Goal: Task Accomplishment & Management: Manage account settings

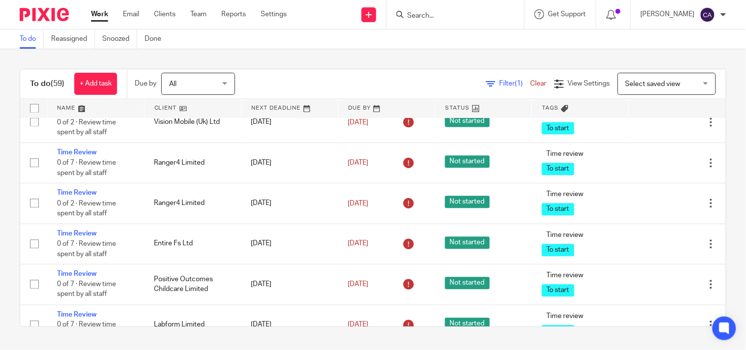
scroll to position [1585, 0]
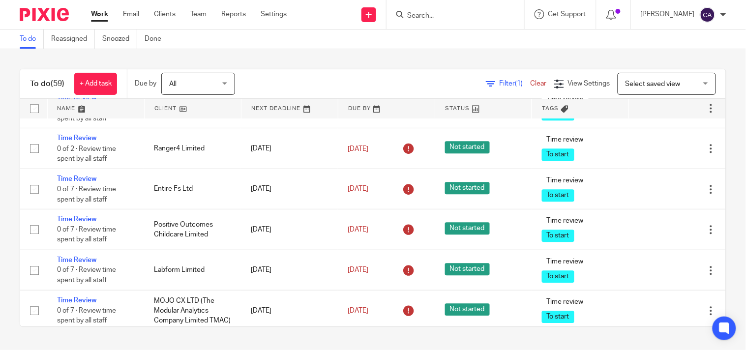
click at [75, 60] on link "Time Review" at bounding box center [76, 57] width 39 height 7
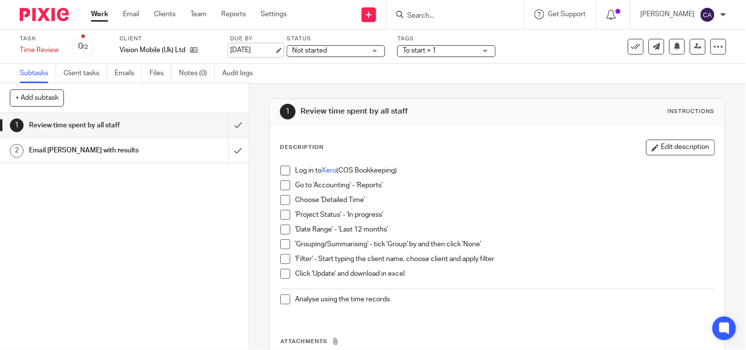
click at [274, 48] on link "[DATE]" at bounding box center [252, 50] width 44 height 10
click at [100, 9] on link "Work" at bounding box center [99, 14] width 17 height 10
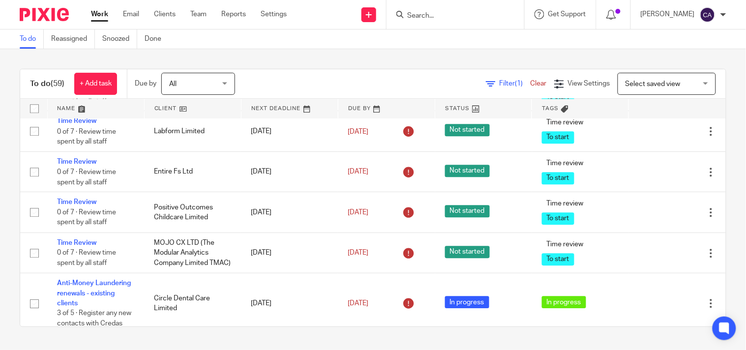
scroll to position [1585, 0]
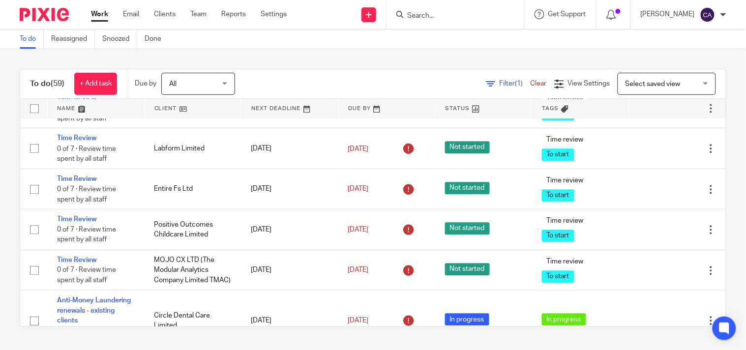
click at [73, 81] on span "0 of 2 · Review time spent by all staff" at bounding box center [86, 72] width 59 height 17
click at [69, 60] on link "Time Review" at bounding box center [76, 57] width 39 height 7
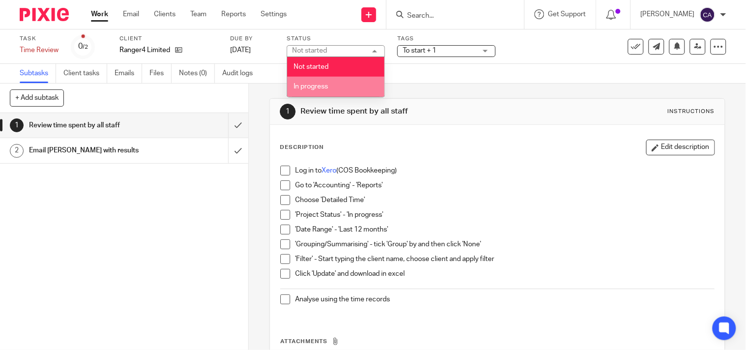
click at [312, 86] on span "In progress" at bounding box center [311, 86] width 34 height 7
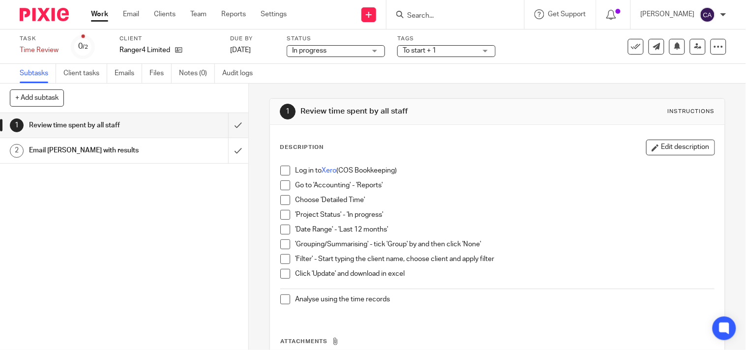
click at [447, 47] on span "To start + 1" at bounding box center [440, 51] width 74 height 10
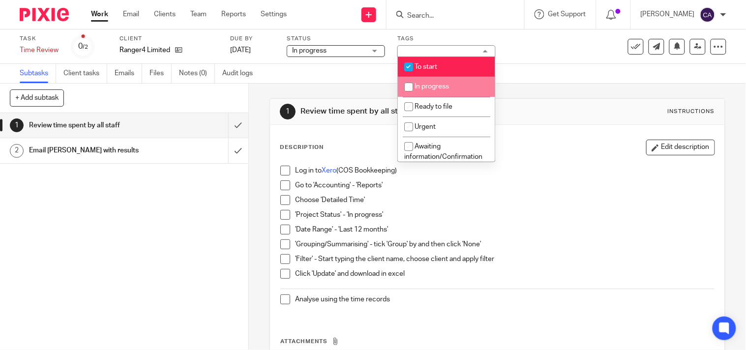
click at [431, 94] on li "In progress" at bounding box center [446, 87] width 97 height 20
checkbox input "true"
click at [403, 67] on input "checkbox" at bounding box center [408, 67] width 19 height 19
checkbox input "false"
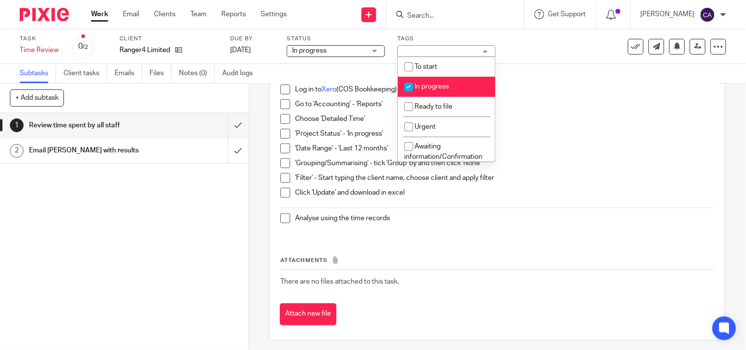
scroll to position [86, 0]
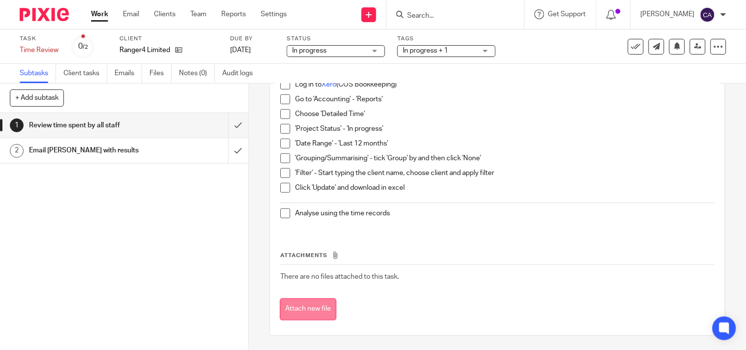
click at [308, 307] on button "Attach new file" at bounding box center [308, 310] width 57 height 22
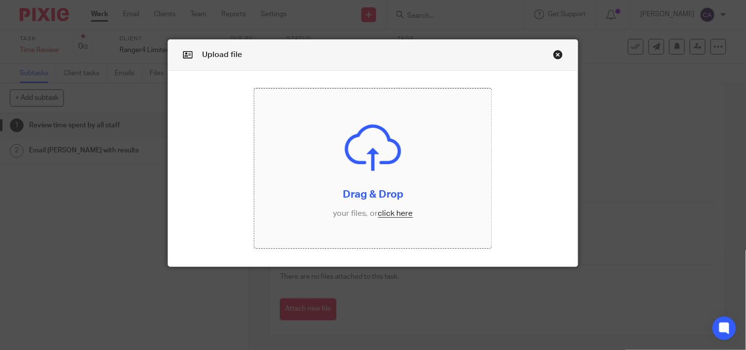
click at [392, 212] on input "file" at bounding box center [373, 169] width 238 height 160
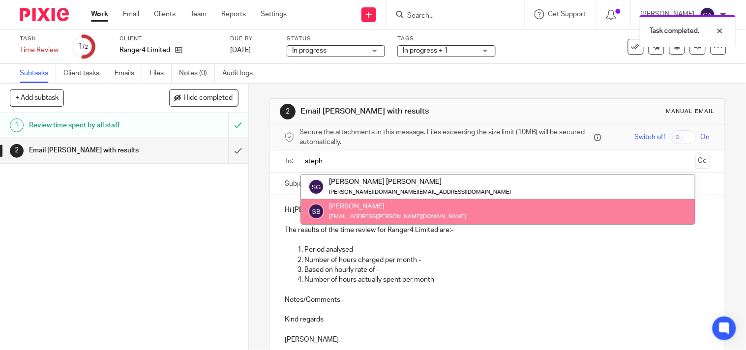
type input "steph"
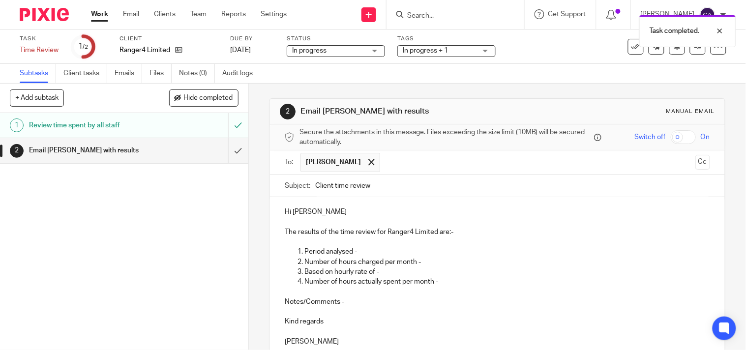
drag, startPoint x: 312, startPoint y: 185, endPoint x: 328, endPoint y: 185, distance: 15.7
click at [328, 185] on input "Client time review" at bounding box center [512, 186] width 395 height 22
click at [446, 187] on input "Ranger4 Limited time review" at bounding box center [512, 186] width 395 height 22
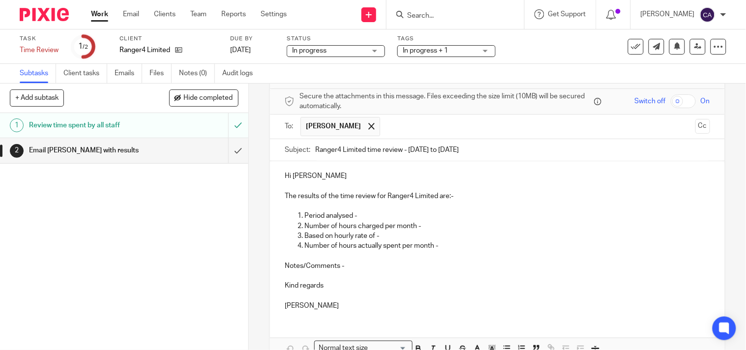
scroll to position [55, 0]
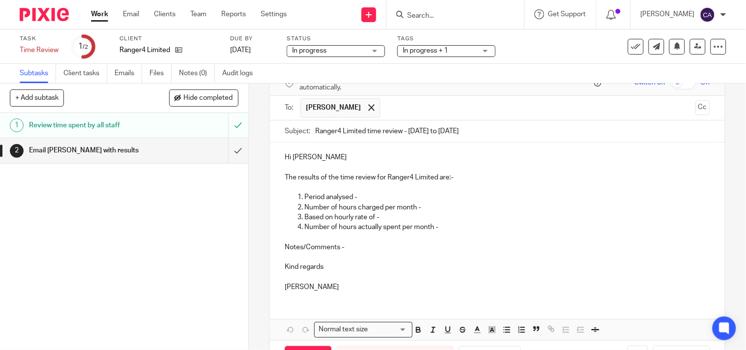
type input "Ranger4 Limited time review - Aug 24 to July 25"
click at [350, 159] on p "Hi Karen" at bounding box center [497, 157] width 425 height 10
click at [387, 195] on p "Period analysed -" at bounding box center [507, 197] width 406 height 10
click at [446, 209] on p "Number of hours charged per month -" at bounding box center [507, 208] width 406 height 10
click at [417, 220] on p "Based on hourly rate of -" at bounding box center [507, 217] width 406 height 10
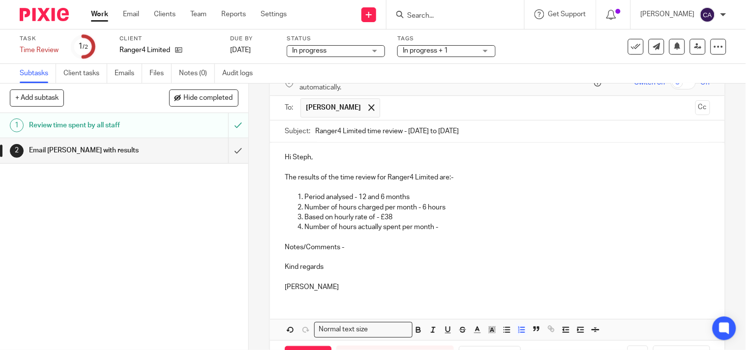
click at [465, 228] on p "Number of hours actually spent per month -" at bounding box center [507, 227] width 406 height 10
click at [381, 264] on p "Kind regards" at bounding box center [497, 267] width 425 height 10
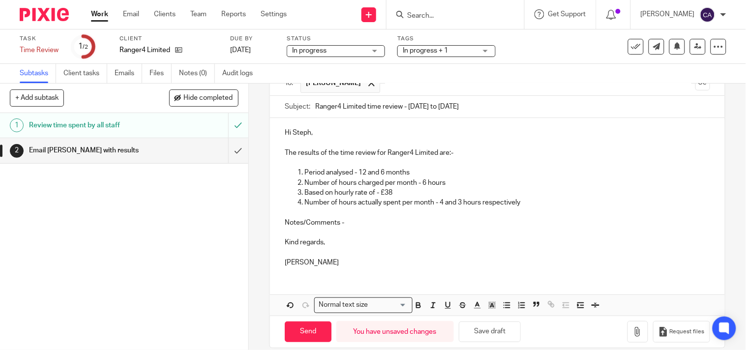
scroll to position [92, 0]
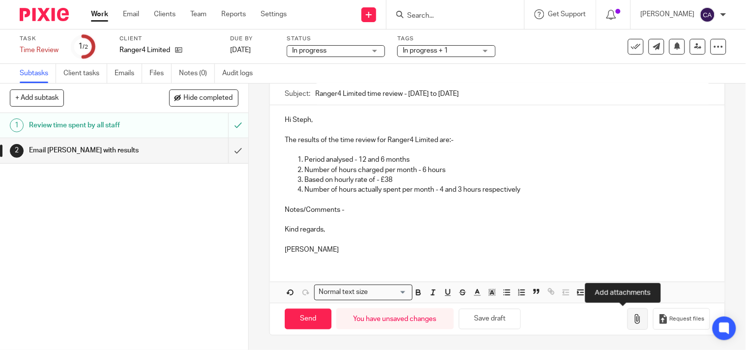
click at [633, 317] on icon "button" at bounding box center [638, 319] width 10 height 10
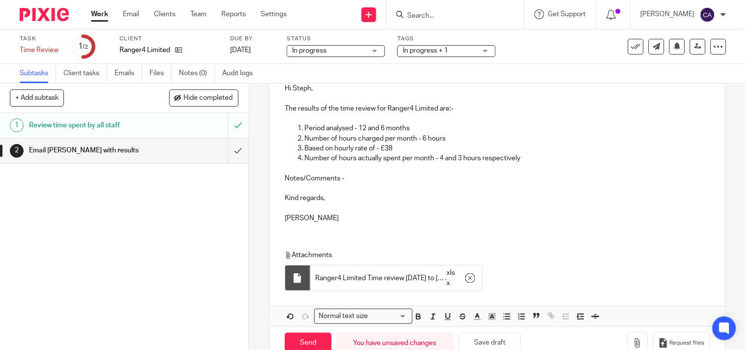
scroll to position [149, 0]
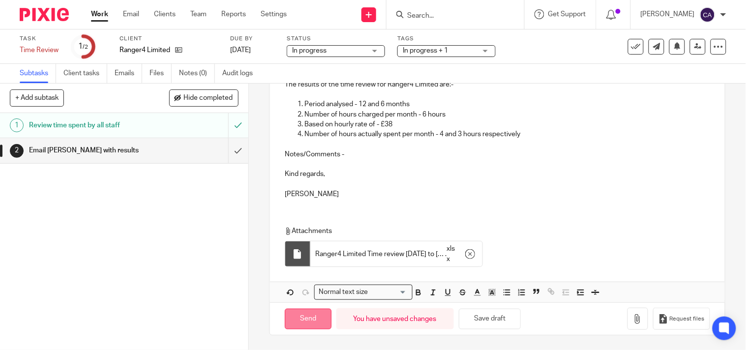
click at [306, 322] on input "Send" at bounding box center [308, 319] width 47 height 21
type input "Sent"
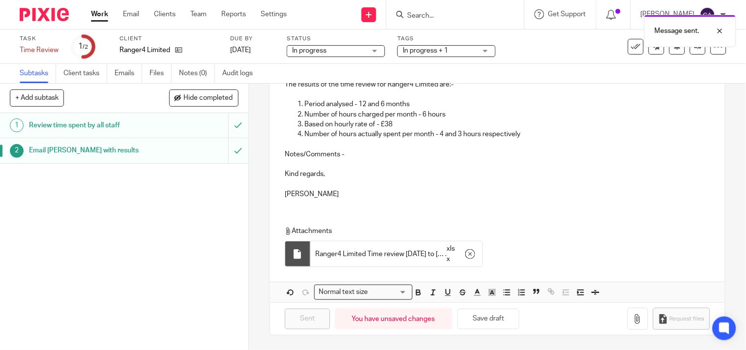
click at [102, 11] on link "Work" at bounding box center [99, 14] width 17 height 10
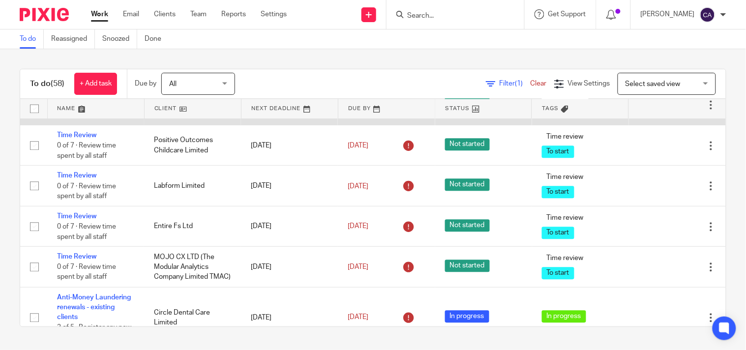
scroll to position [1530, 0]
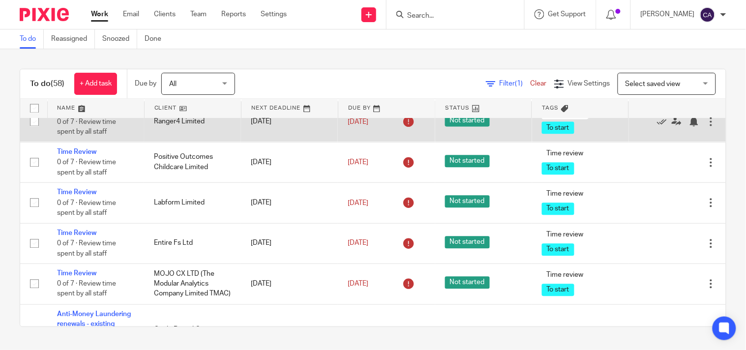
click at [75, 115] on link "Time Review" at bounding box center [76, 111] width 39 height 7
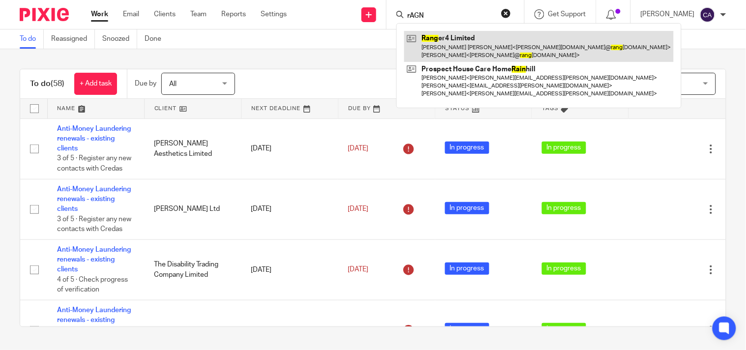
type input "rAGN"
click at [458, 47] on link at bounding box center [539, 46] width 270 height 30
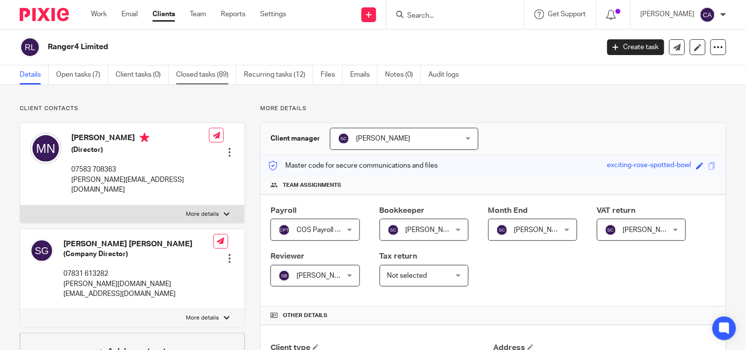
click at [198, 74] on link "Closed tasks (89)" at bounding box center [206, 74] width 60 height 19
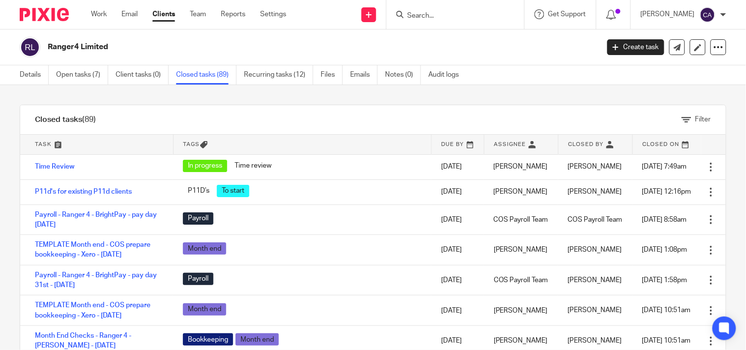
click at [443, 12] on input "Search" at bounding box center [450, 16] width 89 height 9
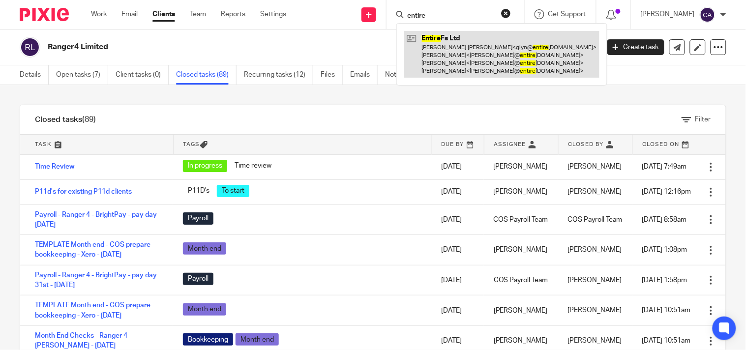
type input "entire"
click at [446, 53] on link at bounding box center [501, 54] width 195 height 47
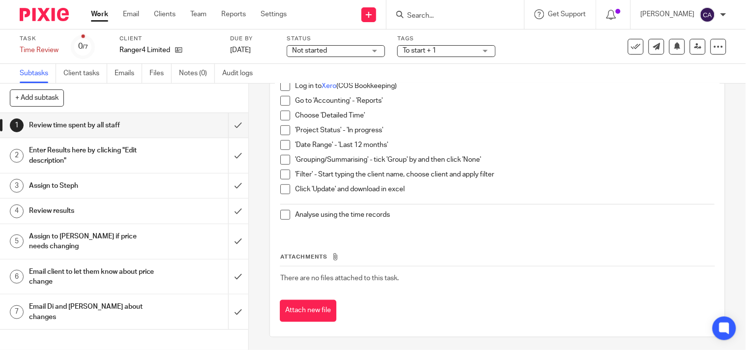
scroll to position [86, 0]
click at [313, 307] on button "Attach new file" at bounding box center [308, 310] width 57 height 22
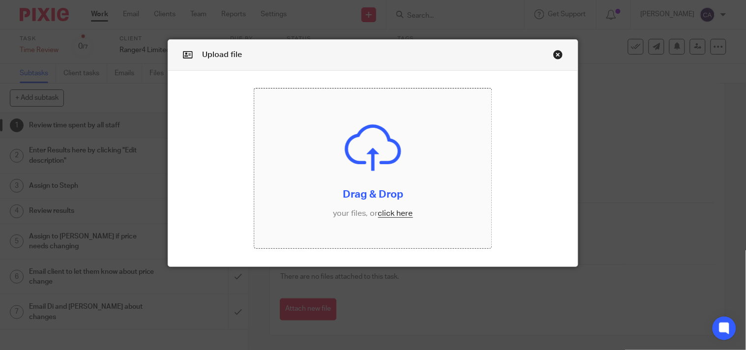
click at [396, 210] on input "file" at bounding box center [373, 169] width 238 height 160
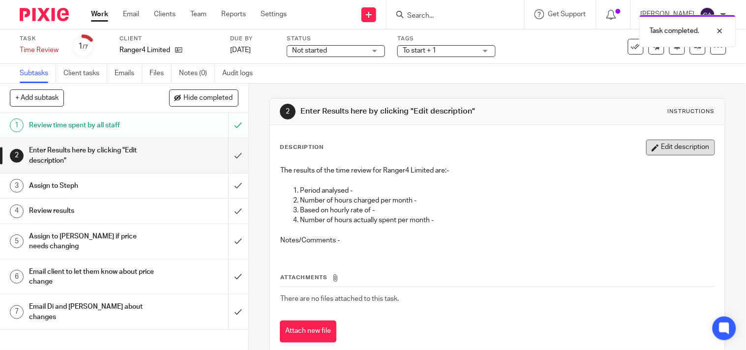
click at [676, 146] on button "Edit description" at bounding box center [680, 148] width 69 height 16
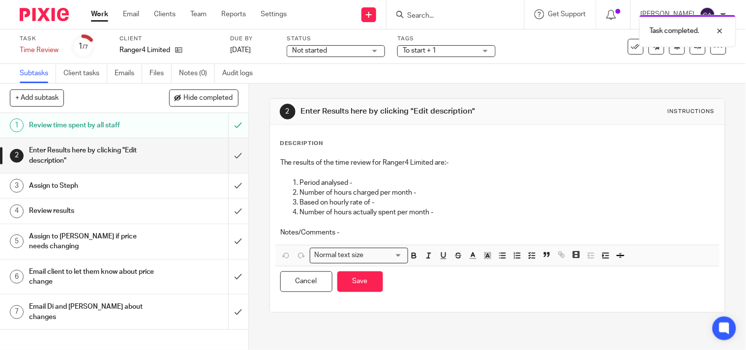
click at [377, 180] on p "Period analysed -" at bounding box center [507, 183] width 415 height 10
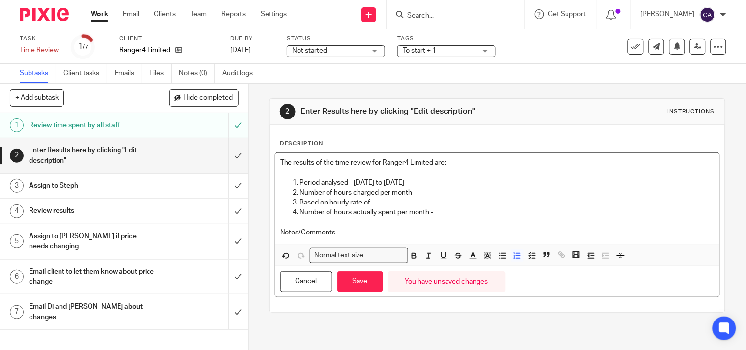
click at [434, 188] on p "Number of hours charged per month -" at bounding box center [507, 193] width 415 height 10
click at [412, 194] on p "Number of hours charged per month - 6 hours" at bounding box center [507, 193] width 415 height 10
click at [406, 205] on p "Based on hourly rate of -" at bounding box center [507, 203] width 415 height 10
click at [437, 213] on p "Number of hours actually spent per month -" at bounding box center [507, 213] width 415 height 10
click at [438, 209] on p "Number of hours actually spent per month - 4 and 3 hours" at bounding box center [507, 213] width 415 height 10
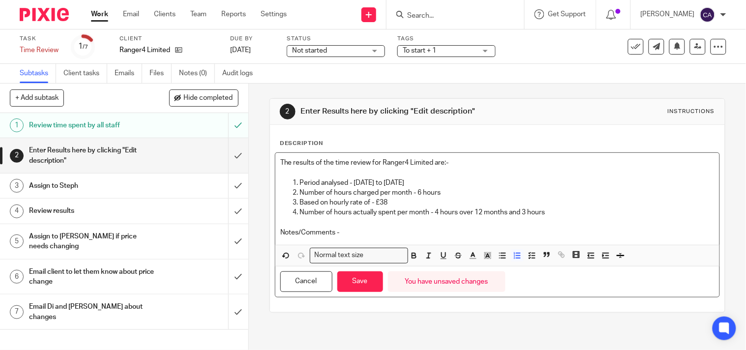
click at [581, 210] on p "Number of hours actually spent per month - 4 hours over 12 months and 3 hours" at bounding box center [507, 213] width 415 height 10
click at [411, 240] on div "The results of the time review for Ranger4 Limited are:- Period analysed - Aug …" at bounding box center [497, 199] width 444 height 92
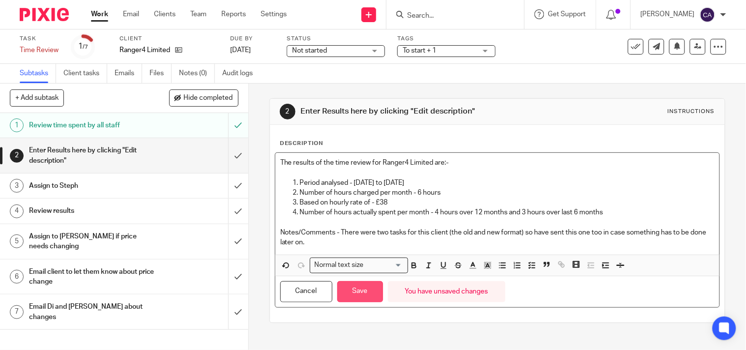
click at [351, 290] on button "Save" at bounding box center [360, 291] width 46 height 21
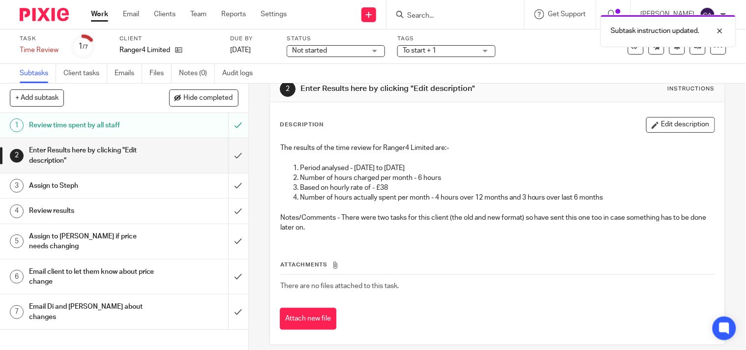
scroll to position [32, 0]
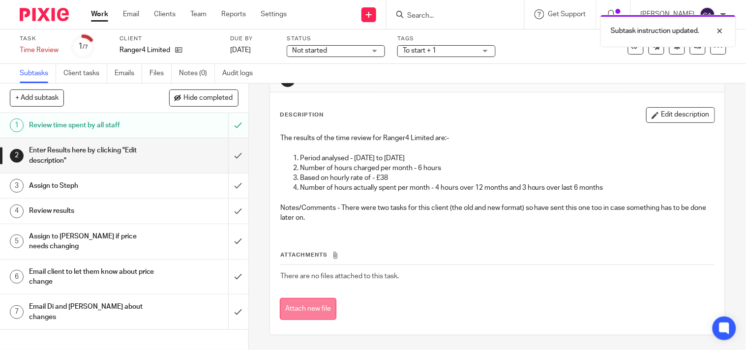
click at [321, 306] on button "Attach new file" at bounding box center [308, 309] width 57 height 22
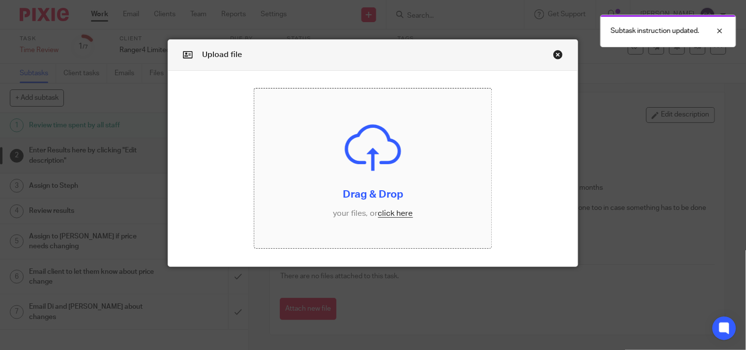
click at [394, 210] on input "file" at bounding box center [373, 169] width 238 height 160
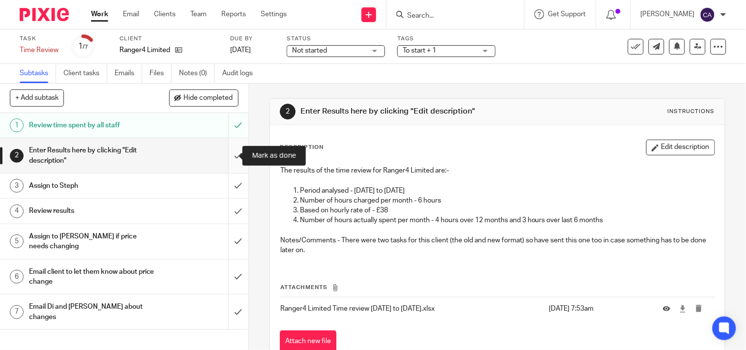
click at [229, 154] on input "submit" at bounding box center [124, 155] width 248 height 35
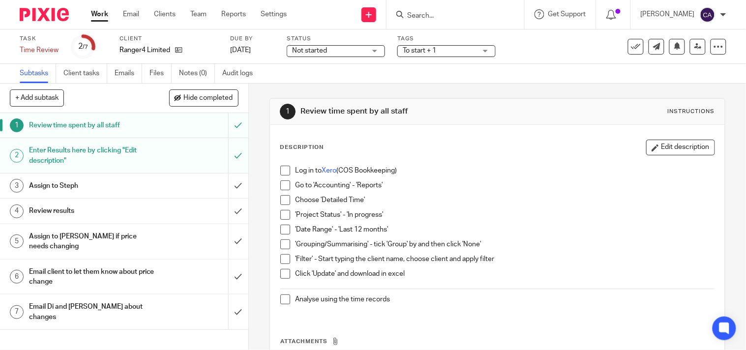
scroll to position [86, 0]
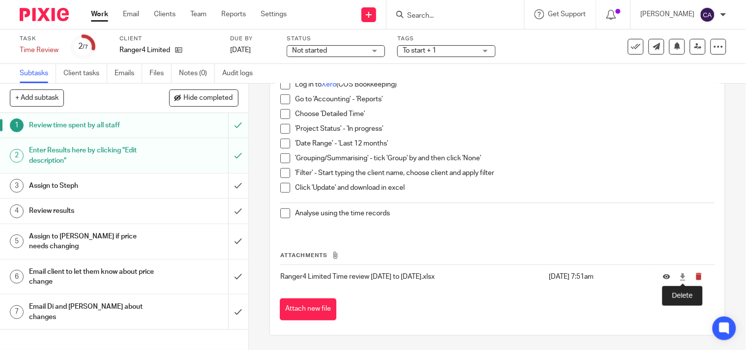
click at [695, 278] on icon "submit" at bounding box center [698, 276] width 7 height 7
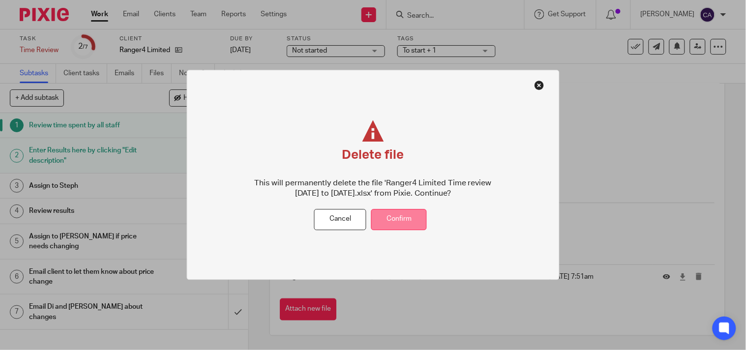
click at [395, 221] on button "Confirm" at bounding box center [399, 219] width 56 height 21
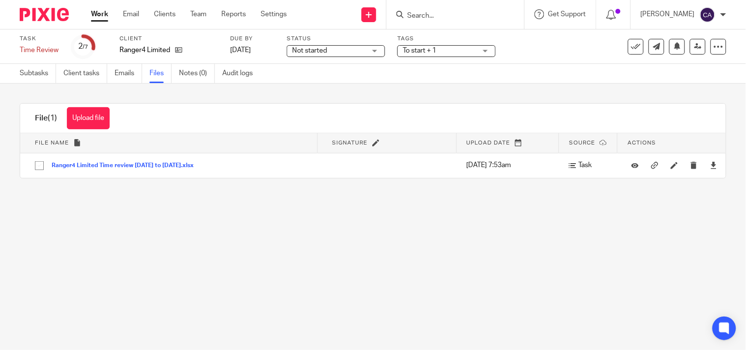
click at [94, 18] on link "Work" at bounding box center [99, 14] width 17 height 10
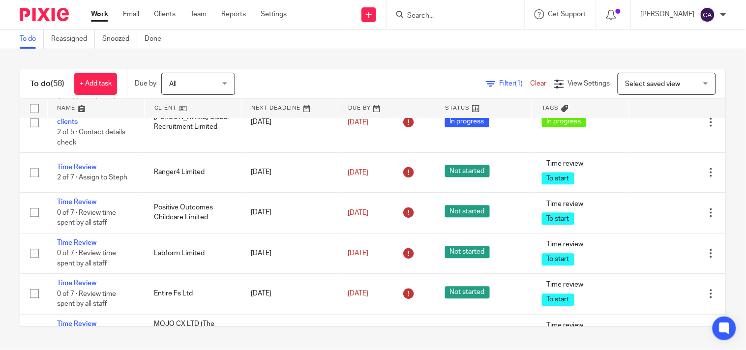
scroll to position [1476, 0]
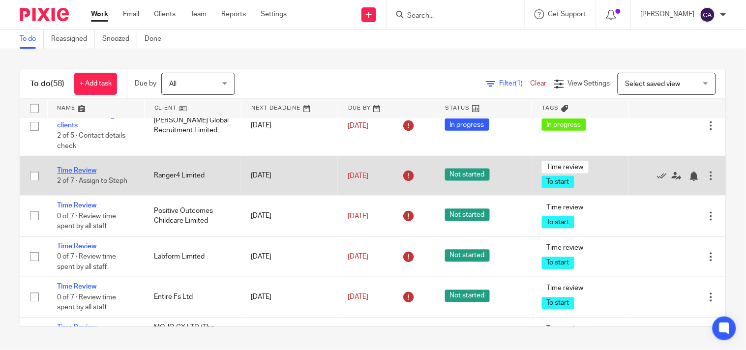
click at [71, 175] on link "Time Review" at bounding box center [76, 171] width 39 height 7
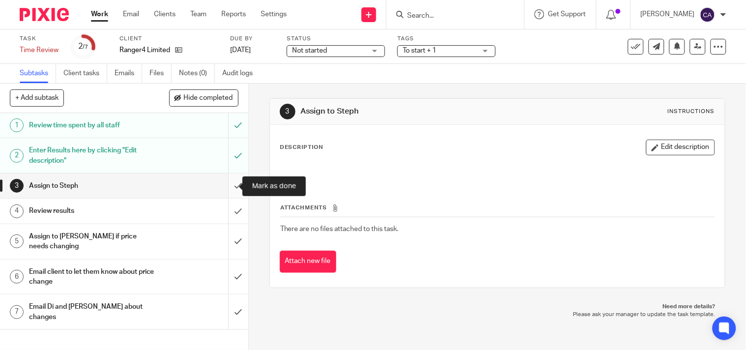
click at [230, 185] on input "submit" at bounding box center [124, 186] width 248 height 25
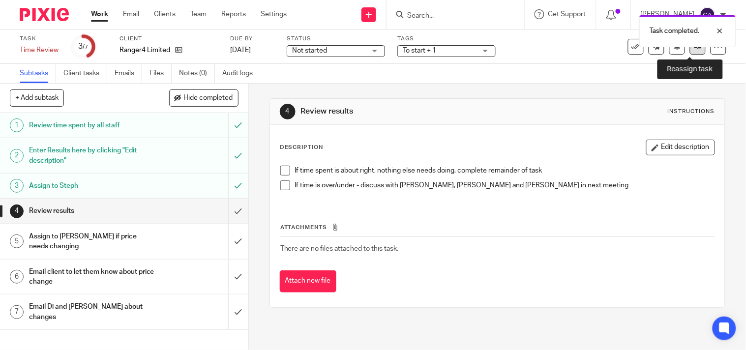
click at [692, 51] on link at bounding box center [698, 47] width 16 height 16
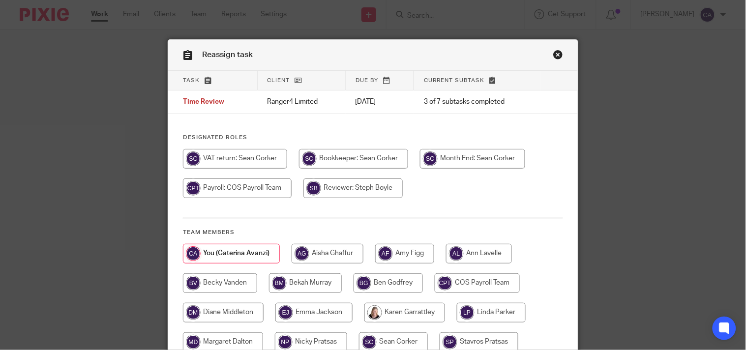
scroll to position [123, 0]
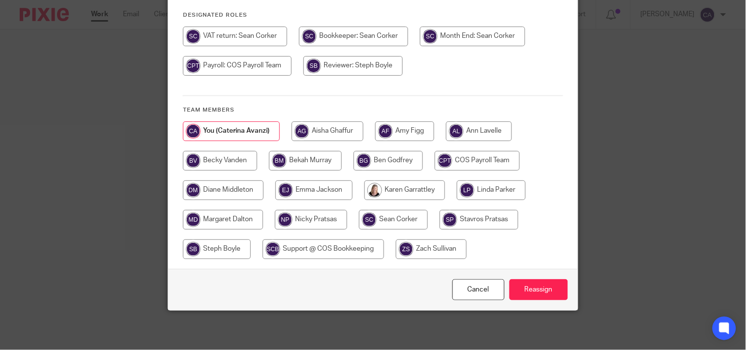
click at [220, 247] on input "radio" at bounding box center [217, 250] width 68 height 20
radio input "true"
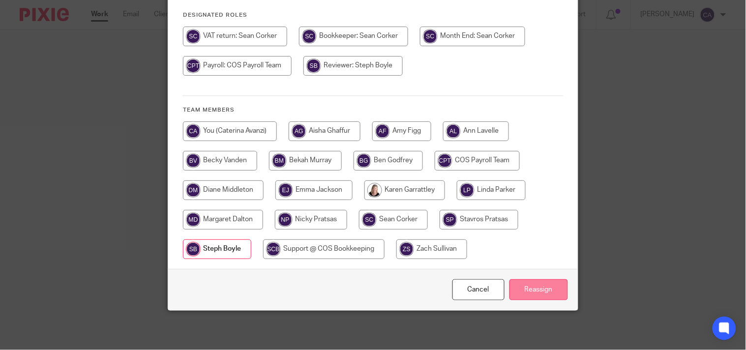
click at [540, 286] on input "Reassign" at bounding box center [539, 289] width 59 height 21
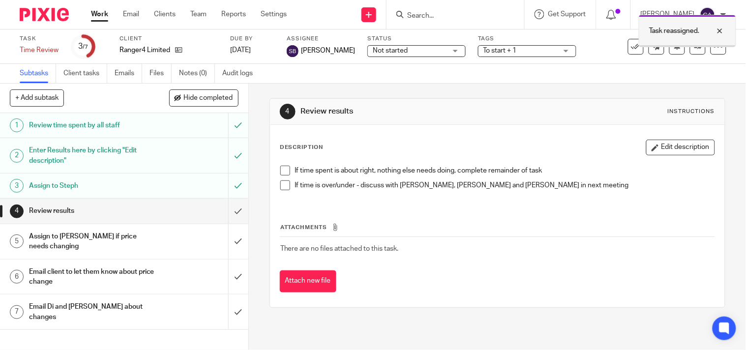
click at [722, 30] on div at bounding box center [712, 31] width 27 height 12
click at [104, 9] on link "Work" at bounding box center [99, 14] width 17 height 10
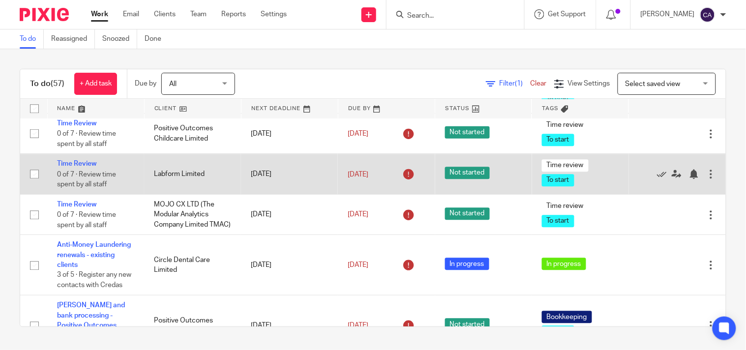
scroll to position [1585, 0]
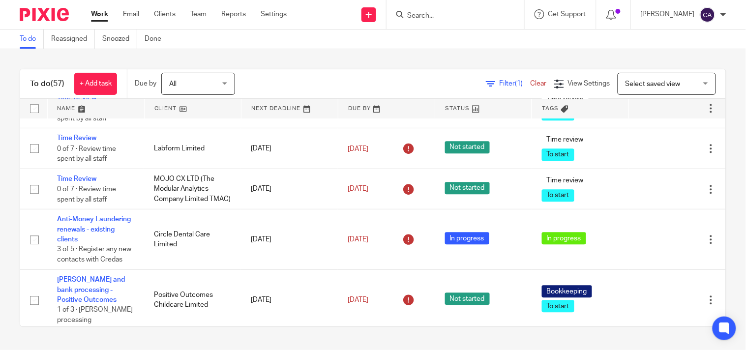
click at [657, 72] on icon at bounding box center [662, 67] width 10 height 10
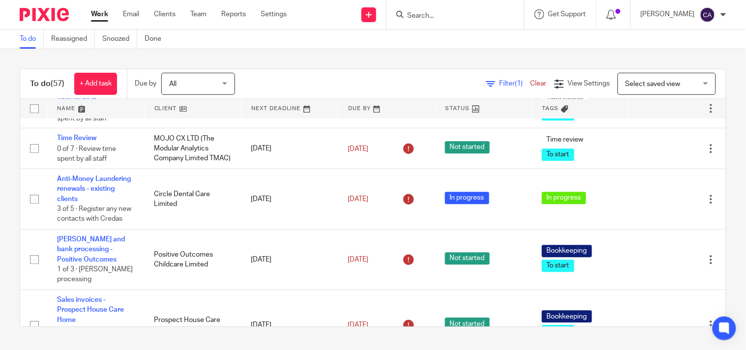
click at [69, 88] on td "Time Review 0 of 7 · Review time spent by all staff" at bounding box center [95, 67] width 97 height 40
click at [70, 88] on td "Time Review 0 of 7 · Review time spent by all staff" at bounding box center [95, 67] width 97 height 40
click at [69, 60] on link "Time Review" at bounding box center [76, 57] width 39 height 7
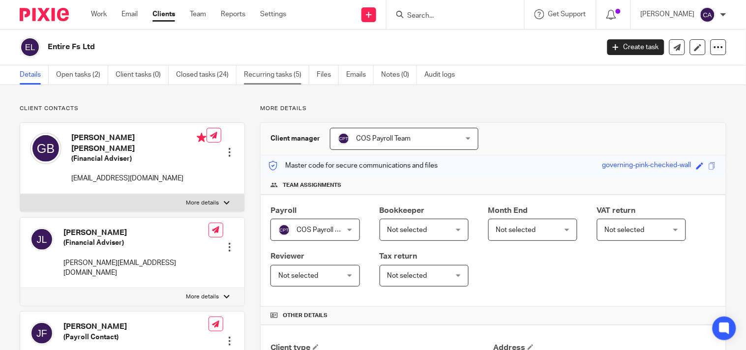
click at [268, 73] on link "Recurring tasks (5)" at bounding box center [276, 74] width 65 height 19
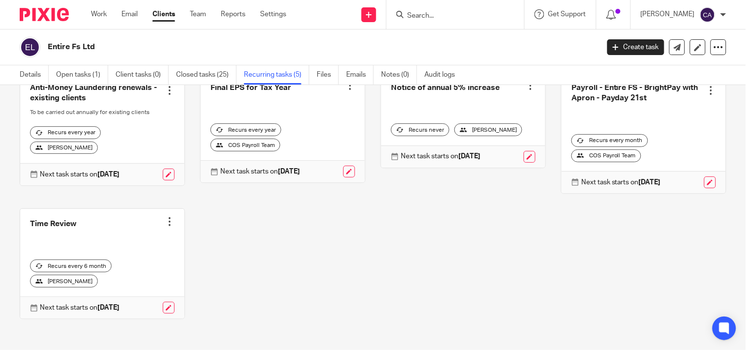
scroll to position [74, 0]
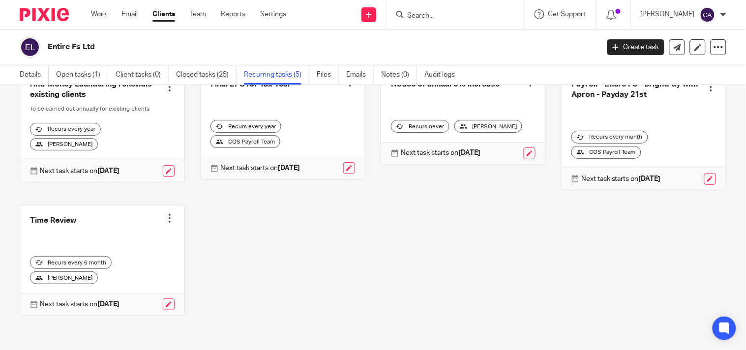
click at [165, 212] on link at bounding box center [102, 261] width 164 height 110
click at [165, 217] on div at bounding box center [170, 218] width 10 height 10
click at [125, 283] on span "Cancel schedule" at bounding box center [130, 280] width 52 height 7
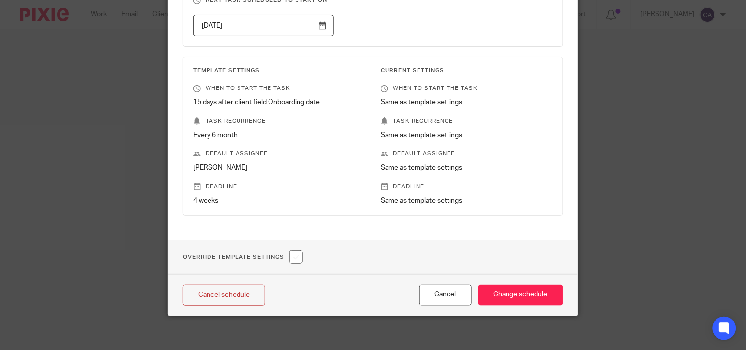
scroll to position [136, 0]
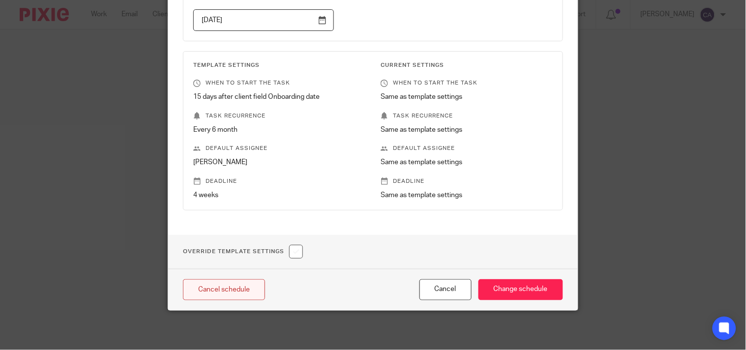
click at [229, 286] on link "Cancel schedule" at bounding box center [224, 289] width 82 height 21
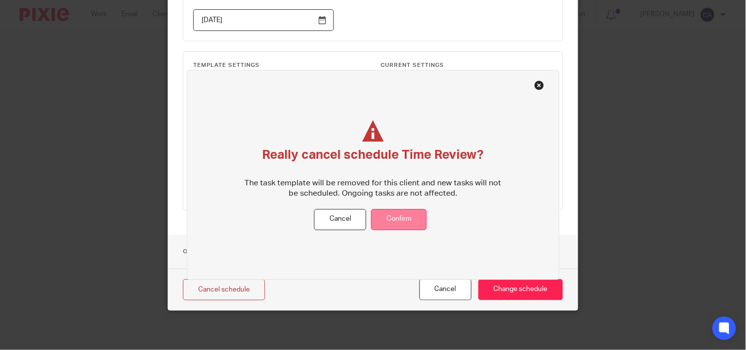
click at [402, 212] on button "Confirm" at bounding box center [399, 219] width 56 height 21
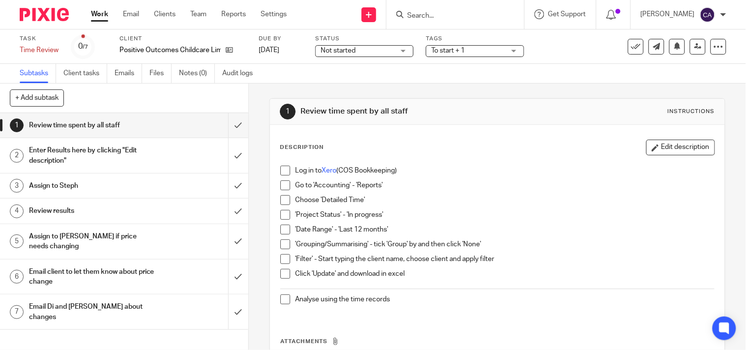
click at [98, 10] on link "Work" at bounding box center [99, 14] width 17 height 10
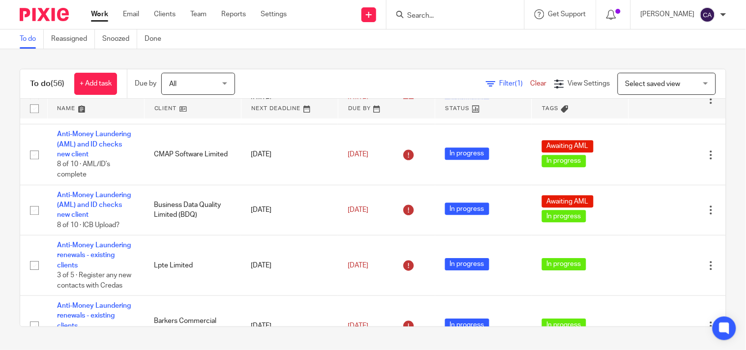
scroll to position [710, 0]
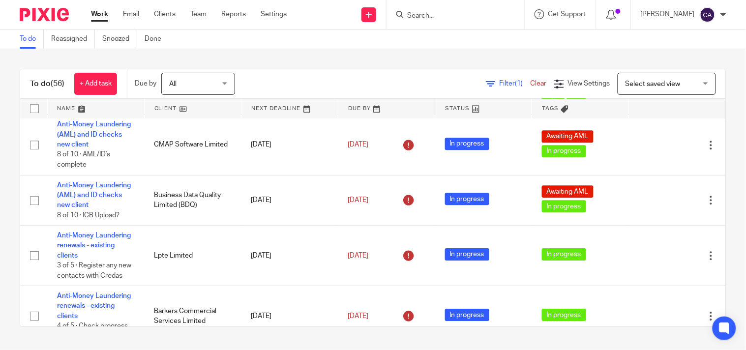
click at [186, 13] on ul "Work Email Clients Team Reports Settings" at bounding box center [196, 14] width 211 height 10
click at [210, 11] on ul "Work Email Clients Team Reports Settings" at bounding box center [196, 14] width 211 height 10
click at [198, 17] on link "Team" at bounding box center [198, 14] width 16 height 10
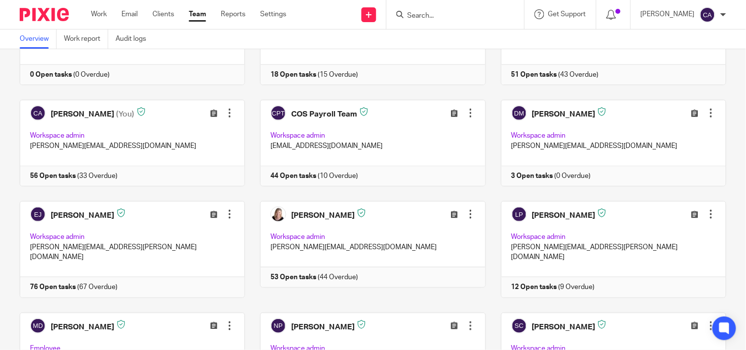
scroll to position [164, 0]
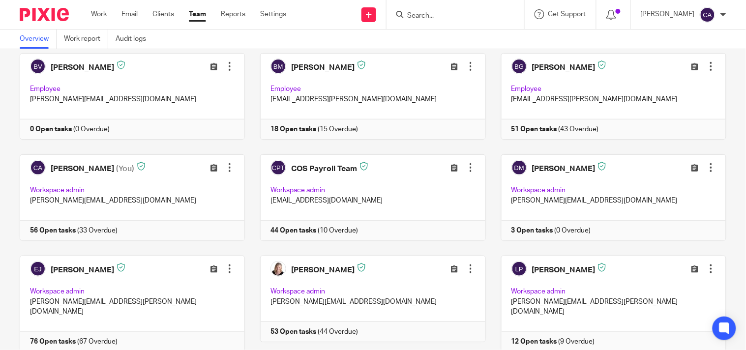
click at [96, 5] on div "Work Email Clients Team Reports Settings Work Email Clients Team Reports Settin…" at bounding box center [191, 14] width 220 height 29
click at [96, 14] on link "Work" at bounding box center [99, 14] width 16 height 10
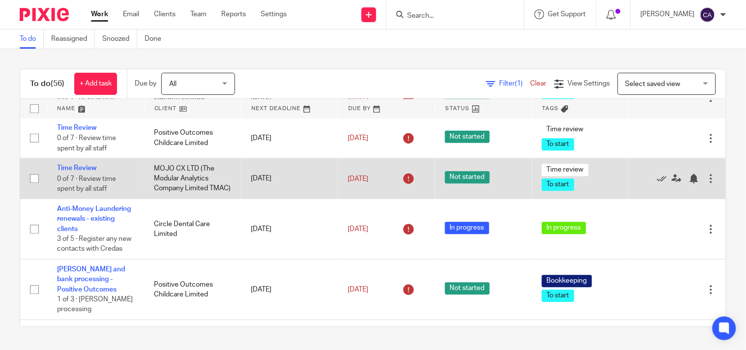
scroll to position [1530, 0]
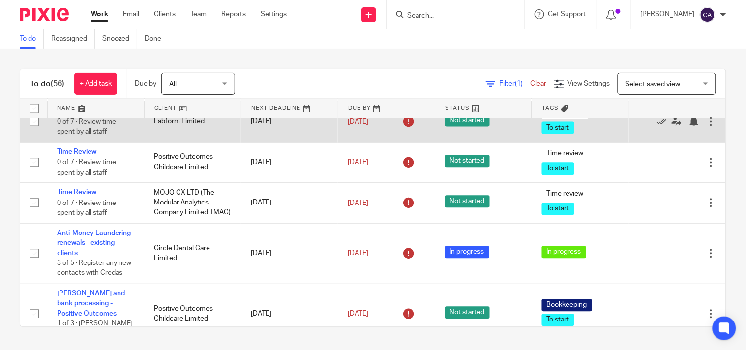
click at [71, 142] on td "Time Review 0 of 7 · Review time spent by all staff" at bounding box center [95, 122] width 97 height 40
click at [71, 115] on link "Time Review" at bounding box center [76, 111] width 39 height 7
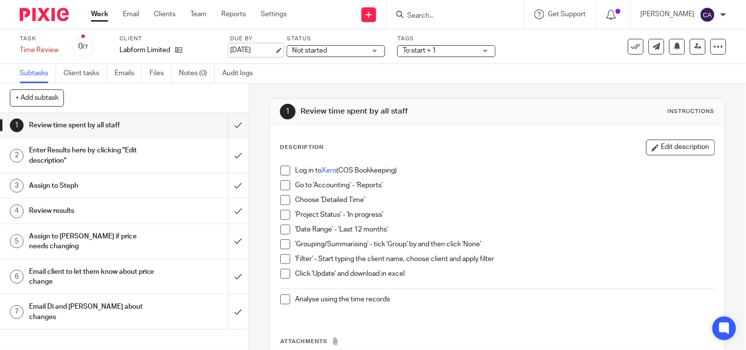
click at [274, 53] on link "[DATE]" at bounding box center [252, 50] width 44 height 10
click at [99, 15] on link "Work" at bounding box center [99, 14] width 17 height 10
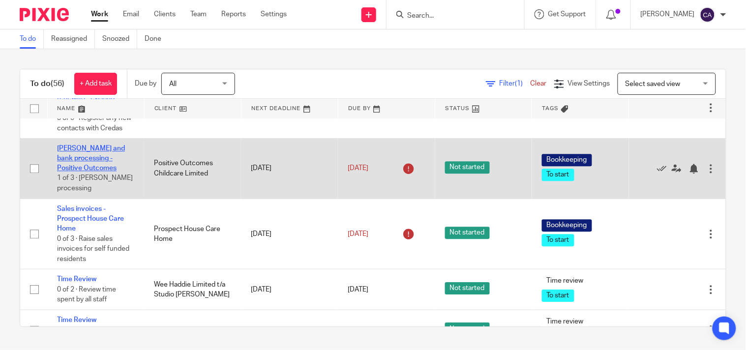
scroll to position [1585, 0]
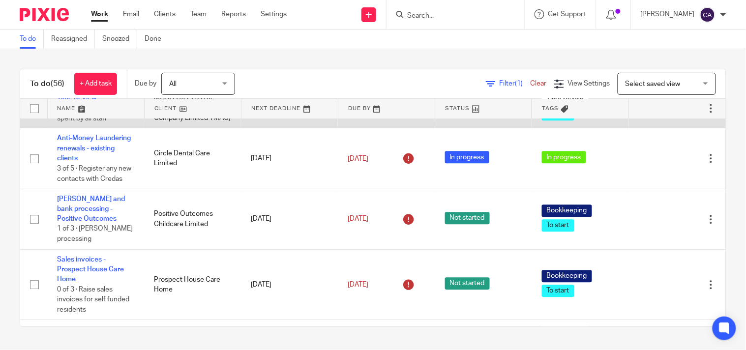
click at [657, 113] on icon at bounding box center [662, 108] width 10 height 10
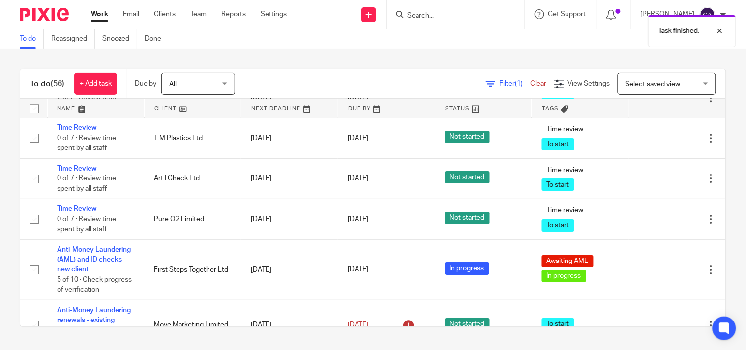
scroll to position [1803, 0]
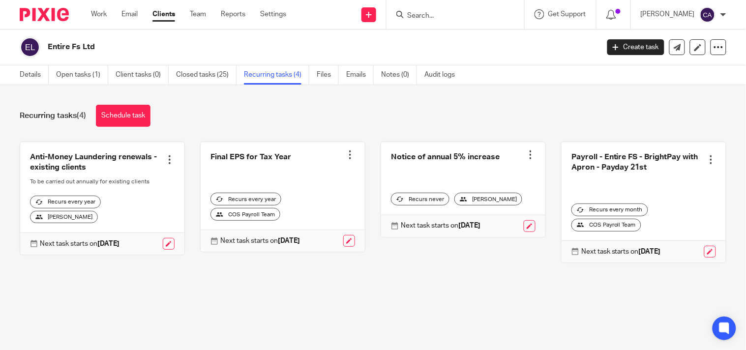
click at [423, 17] on input "Search" at bounding box center [450, 16] width 89 height 9
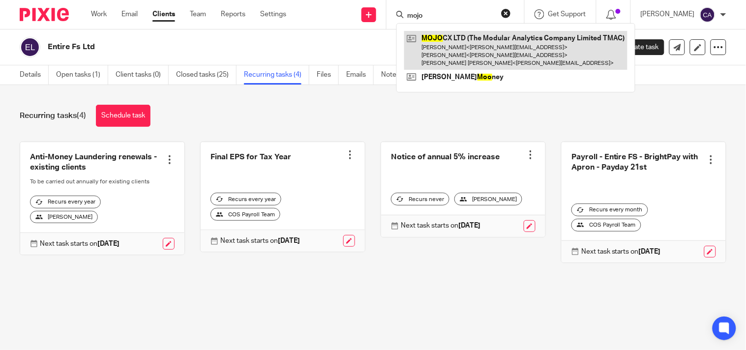
type input "mojo"
click at [452, 43] on link at bounding box center [515, 50] width 223 height 39
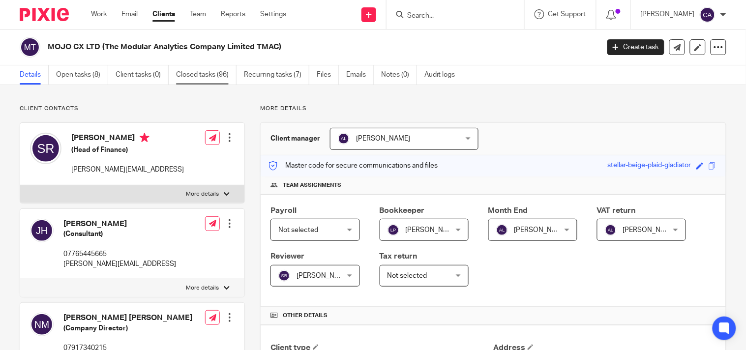
click at [208, 74] on link "Closed tasks (96)" at bounding box center [206, 74] width 60 height 19
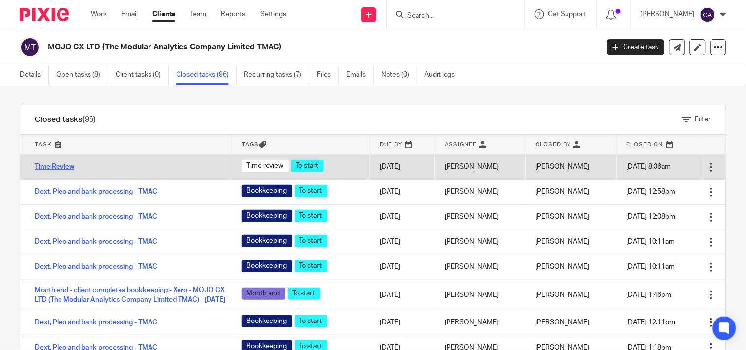
click at [54, 166] on link "Time Review" at bounding box center [54, 166] width 39 height 7
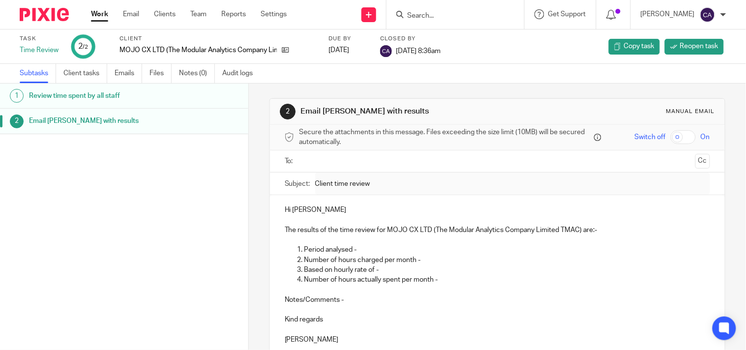
click at [104, 12] on link "Work" at bounding box center [99, 14] width 17 height 10
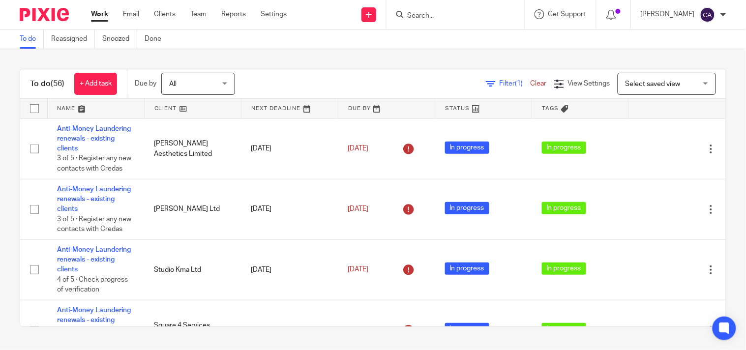
click at [465, 14] on input "Search" at bounding box center [450, 16] width 89 height 9
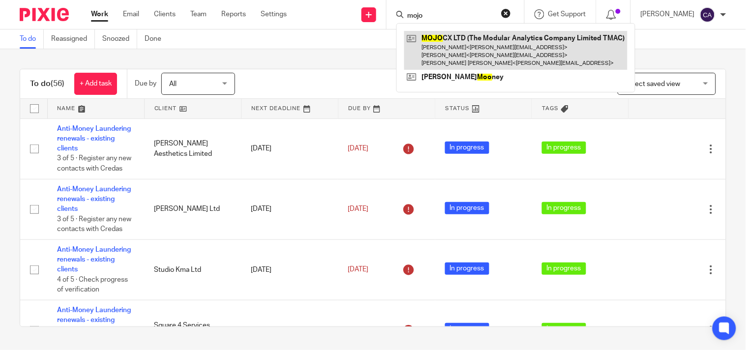
type input "mojo"
click at [463, 58] on link at bounding box center [515, 50] width 223 height 39
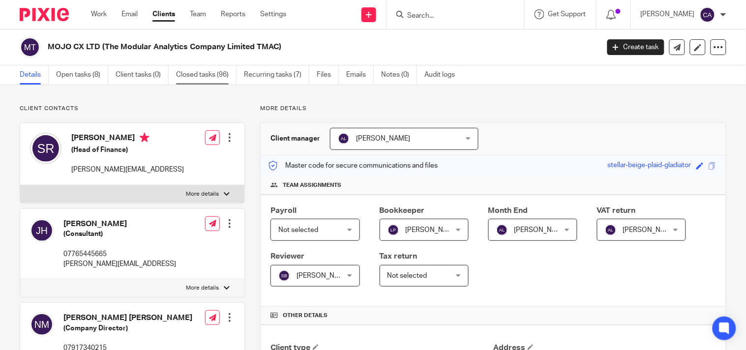
click at [203, 79] on link "Closed tasks (96)" at bounding box center [206, 74] width 60 height 19
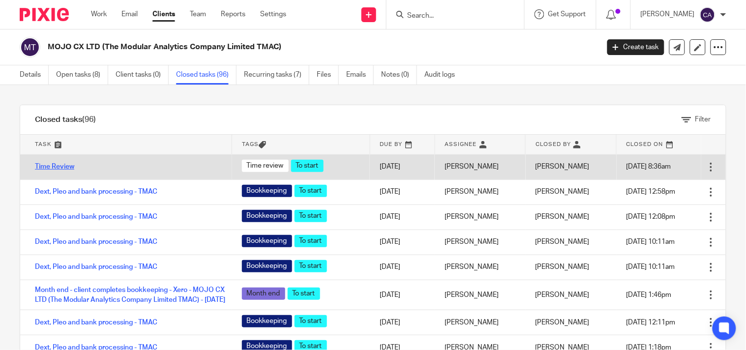
click at [44, 169] on link "Time Review" at bounding box center [54, 166] width 39 height 7
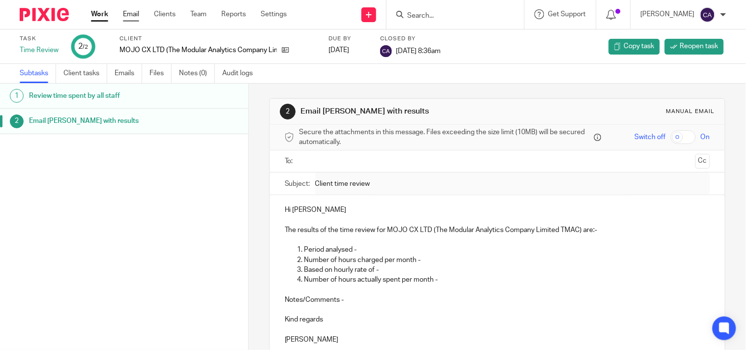
click at [125, 11] on link "Email" at bounding box center [131, 14] width 16 height 10
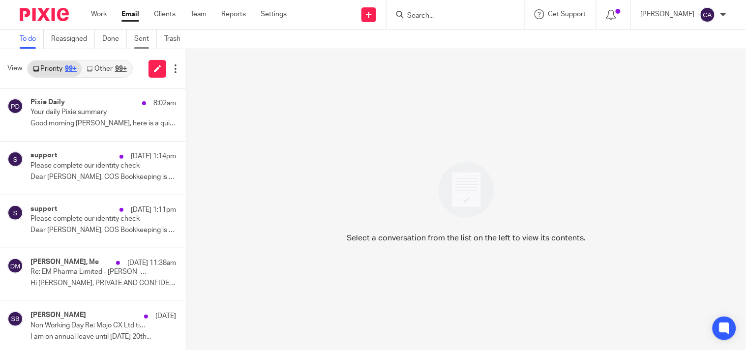
click at [140, 37] on link "Sent" at bounding box center [145, 39] width 23 height 19
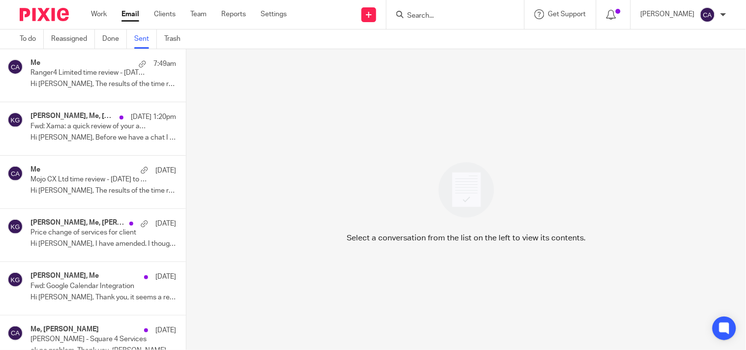
click at [35, 170] on h4 "Me" at bounding box center [35, 170] width 10 height 8
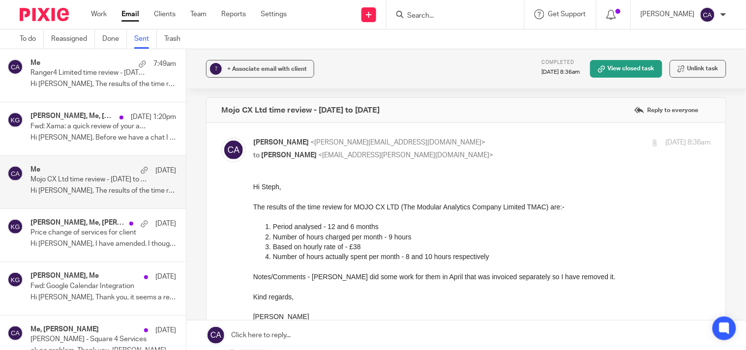
scroll to position [2, 0]
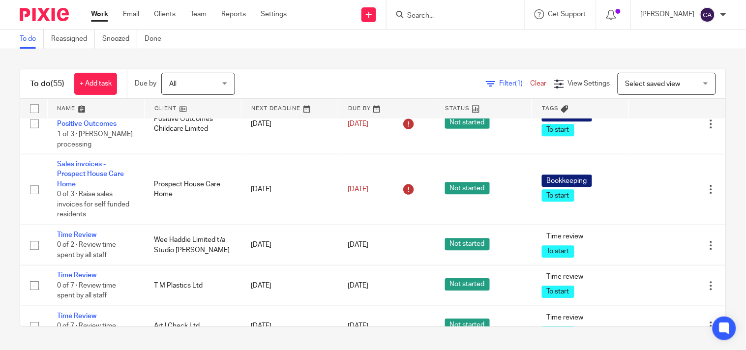
scroll to position [1694, 0]
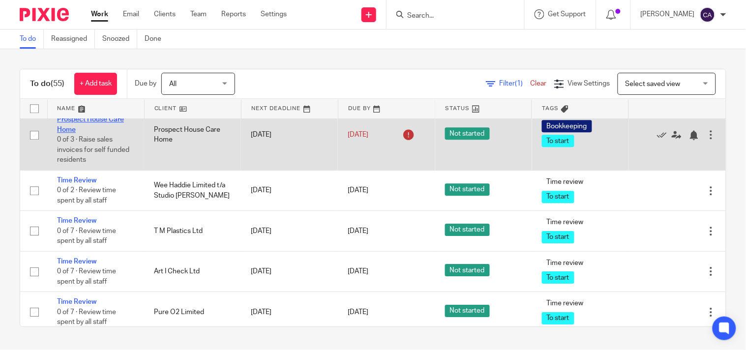
click at [76, 133] on link "Sales invoices - Prospect House Care Home" at bounding box center [90, 119] width 67 height 27
